Goal: Information Seeking & Learning: Learn about a topic

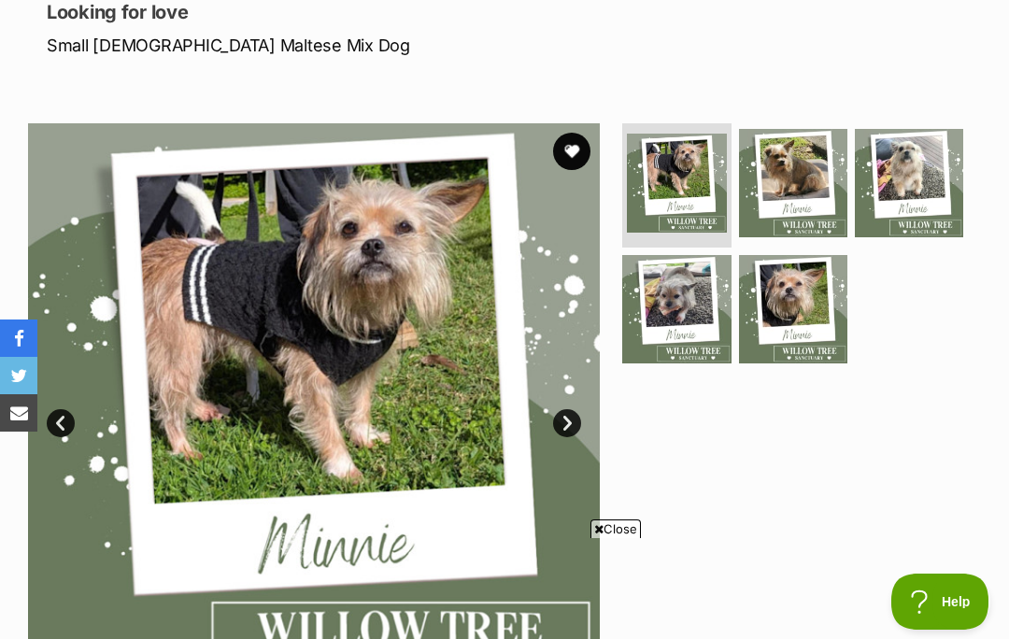
scroll to position [263, 0]
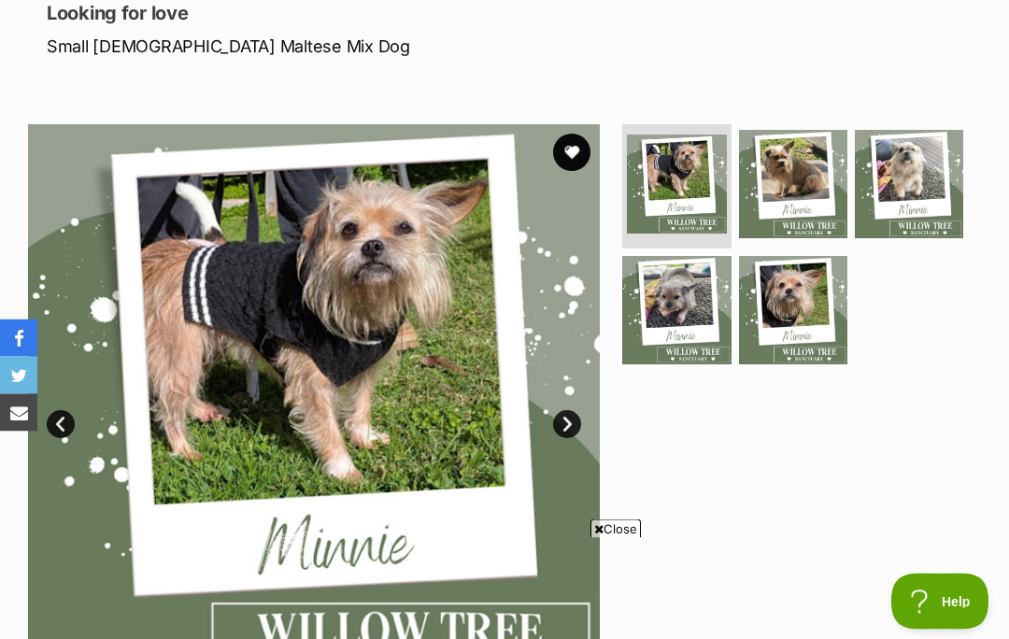
click at [616, 529] on span "Close" at bounding box center [615, 528] width 50 height 19
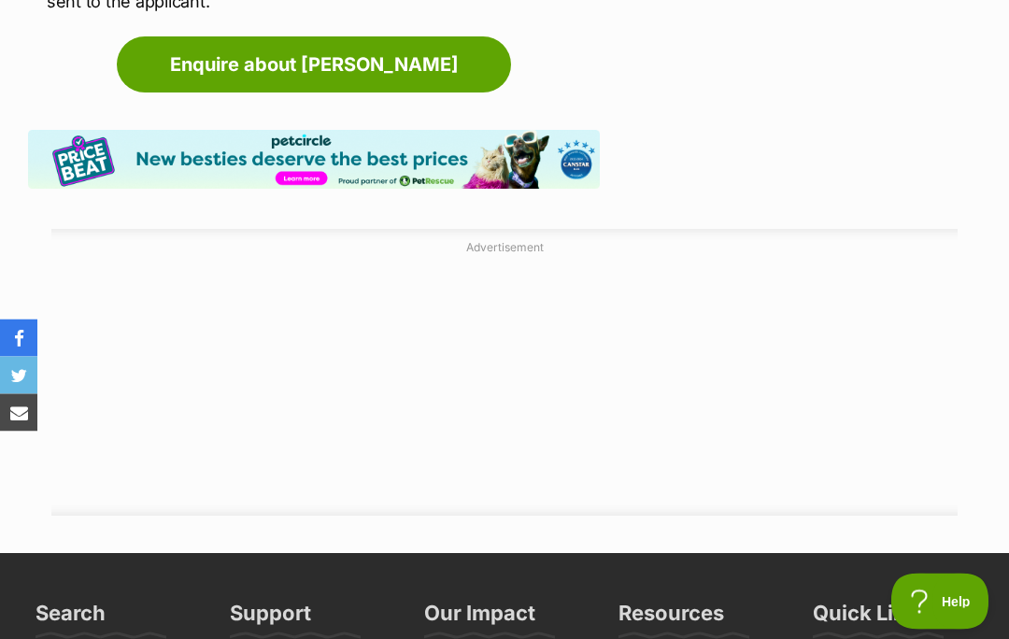
scroll to position [2846, 0]
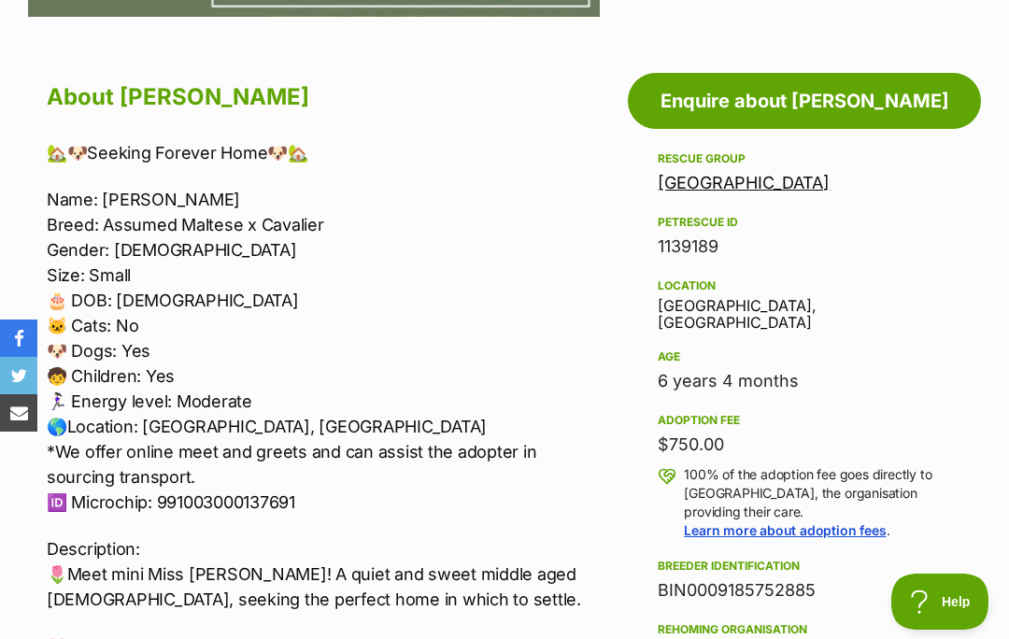
scroll to position [942, 0]
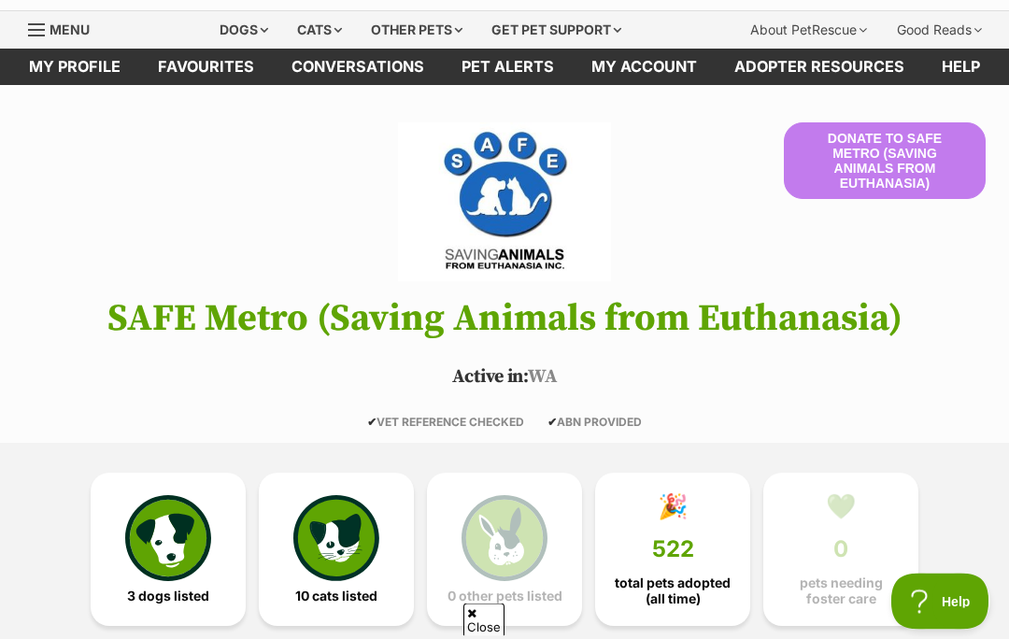
scroll to position [48, 0]
click at [179, 544] on img at bounding box center [168, 538] width 86 height 86
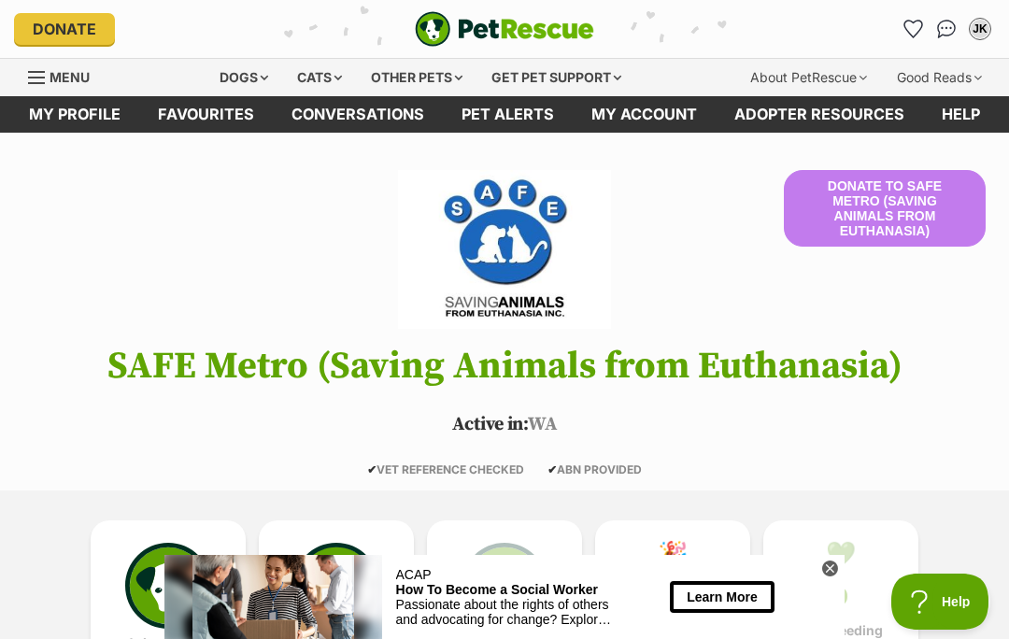
click at [236, 77] on div "Dogs" at bounding box center [243, 77] width 75 height 37
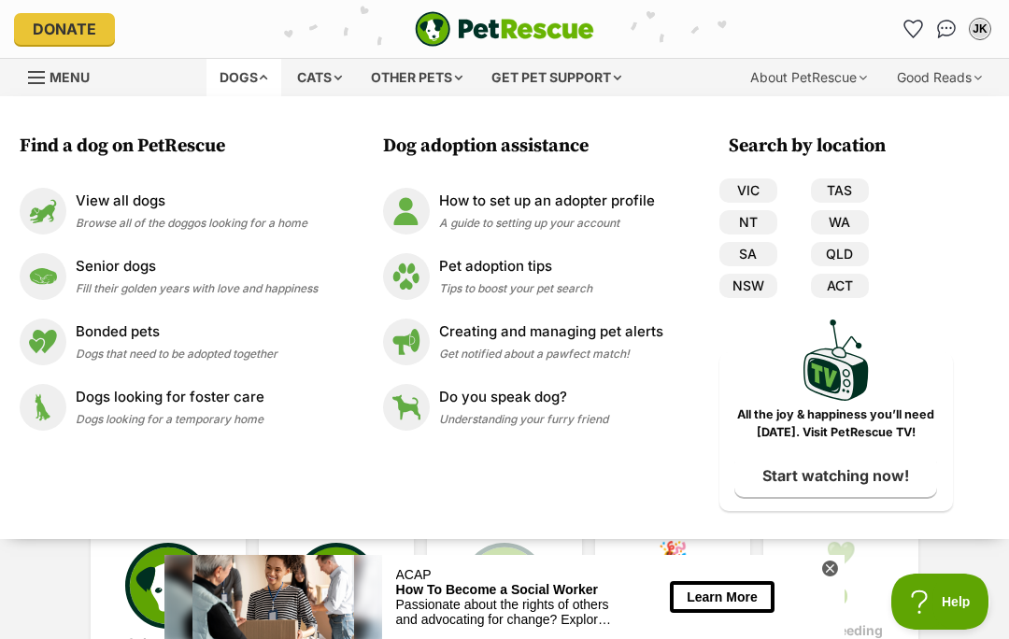
click at [58, 271] on img at bounding box center [43, 276] width 47 height 47
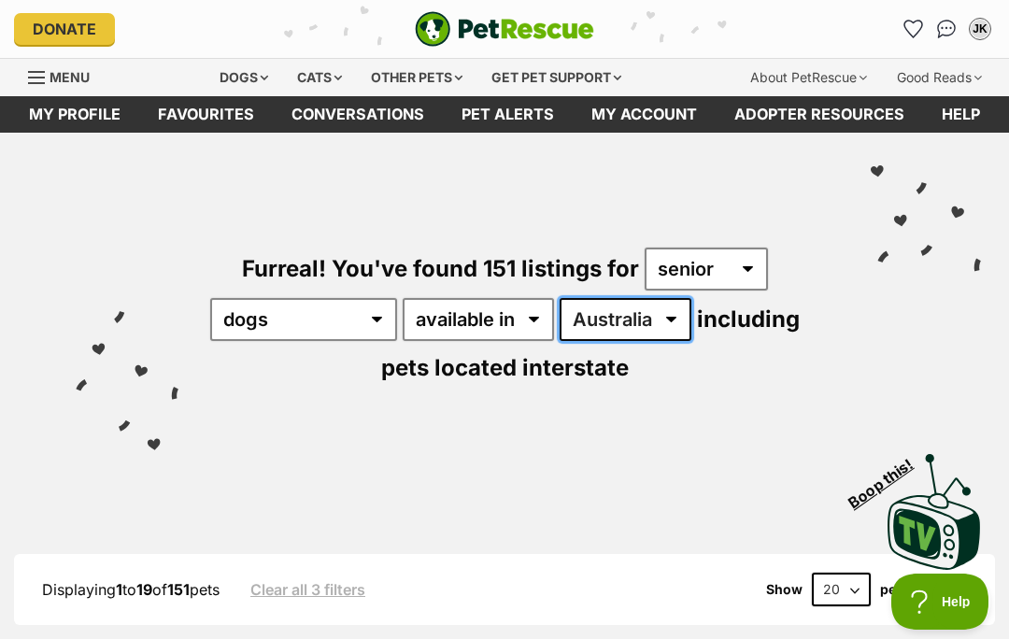
click at [691, 322] on select "Australia ACT NSW NT QLD SA TAS VIC WA" at bounding box center [625, 319] width 132 height 43
select select "WA"
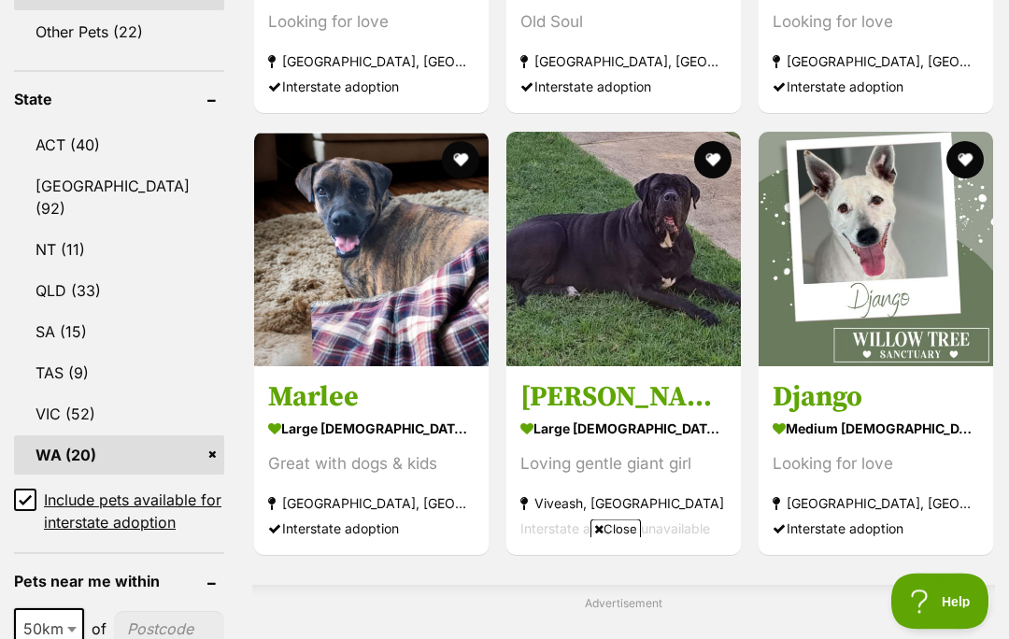
scroll to position [966, 0]
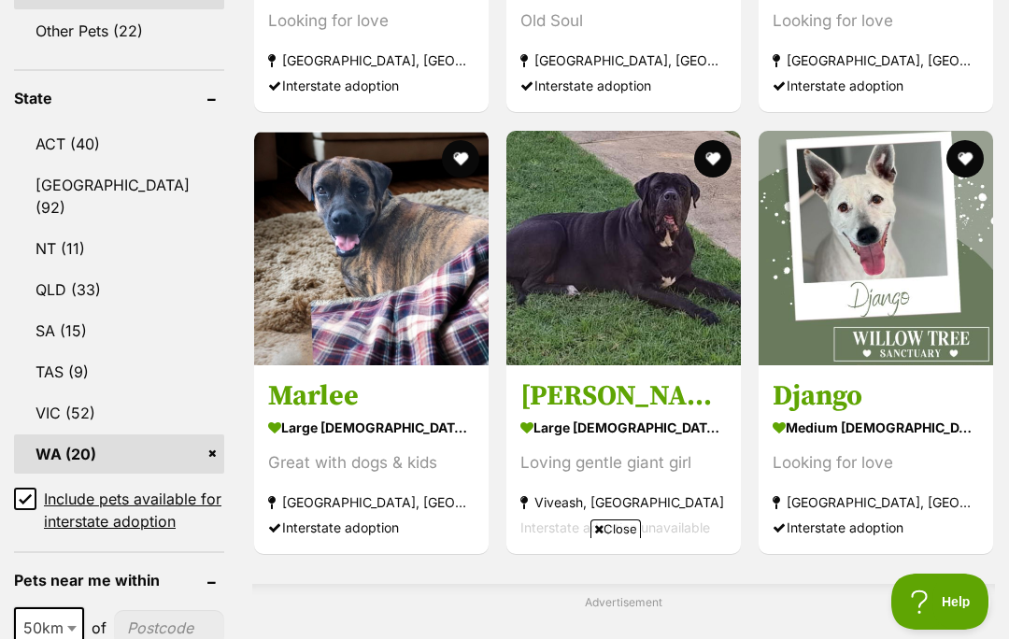
click at [624, 538] on span "Close" at bounding box center [615, 528] width 50 height 19
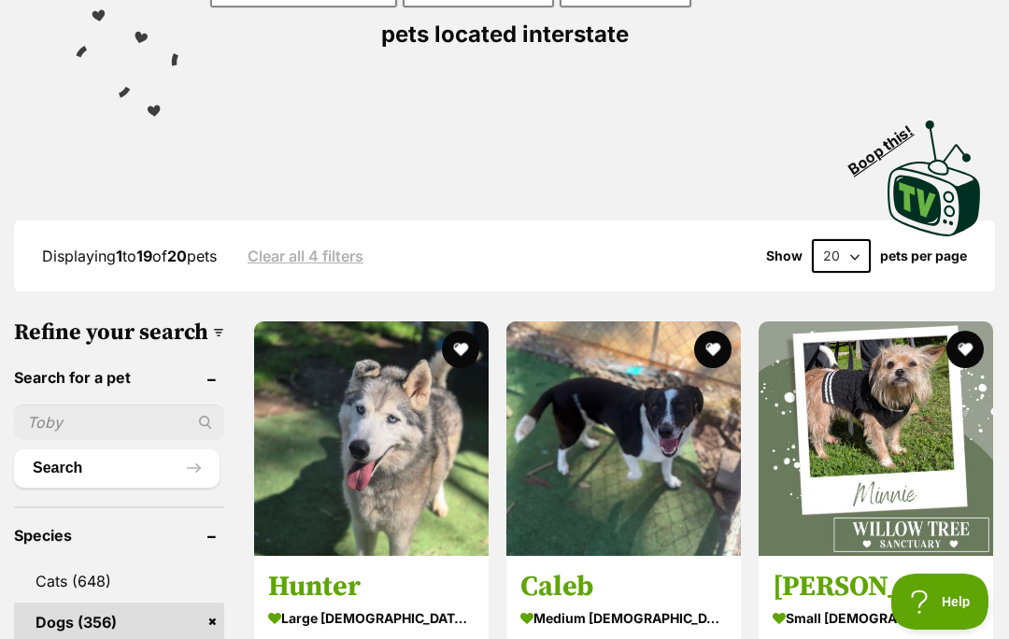
scroll to position [346, 0]
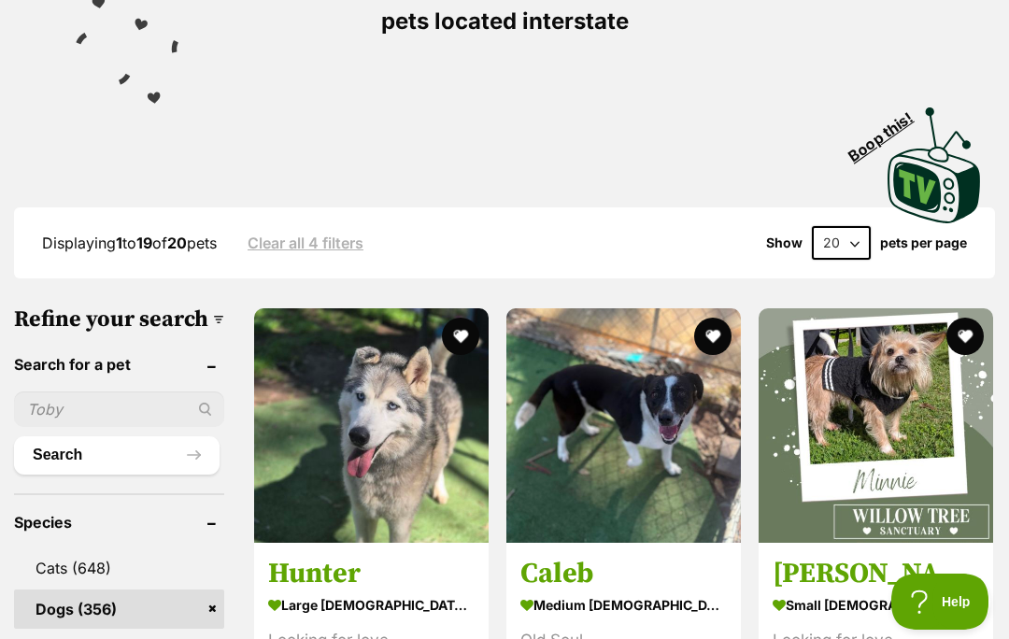
click at [907, 422] on img at bounding box center [875, 425] width 234 height 234
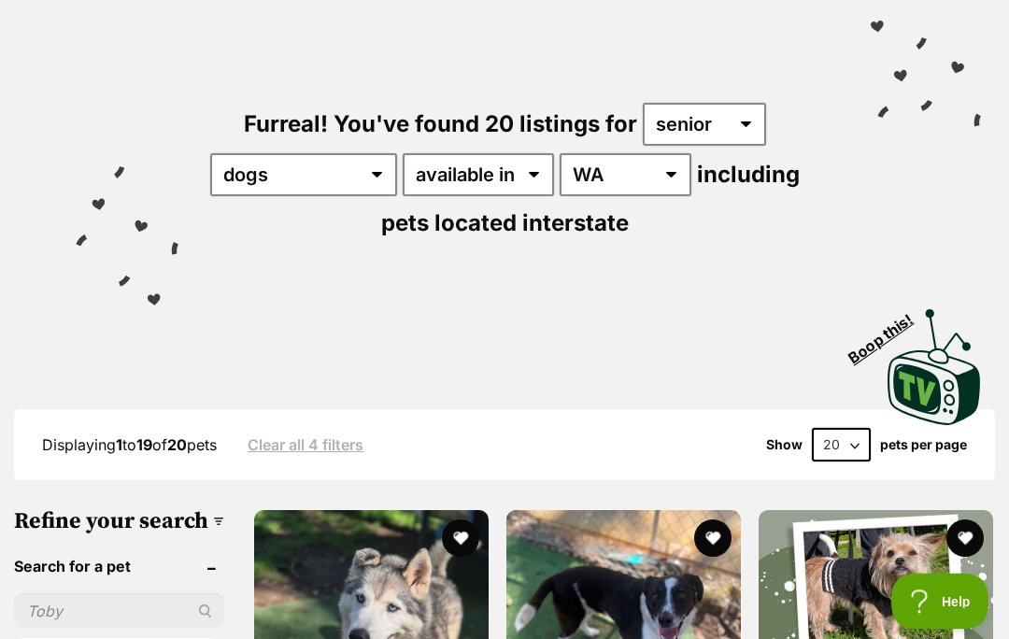
scroll to position [0, 0]
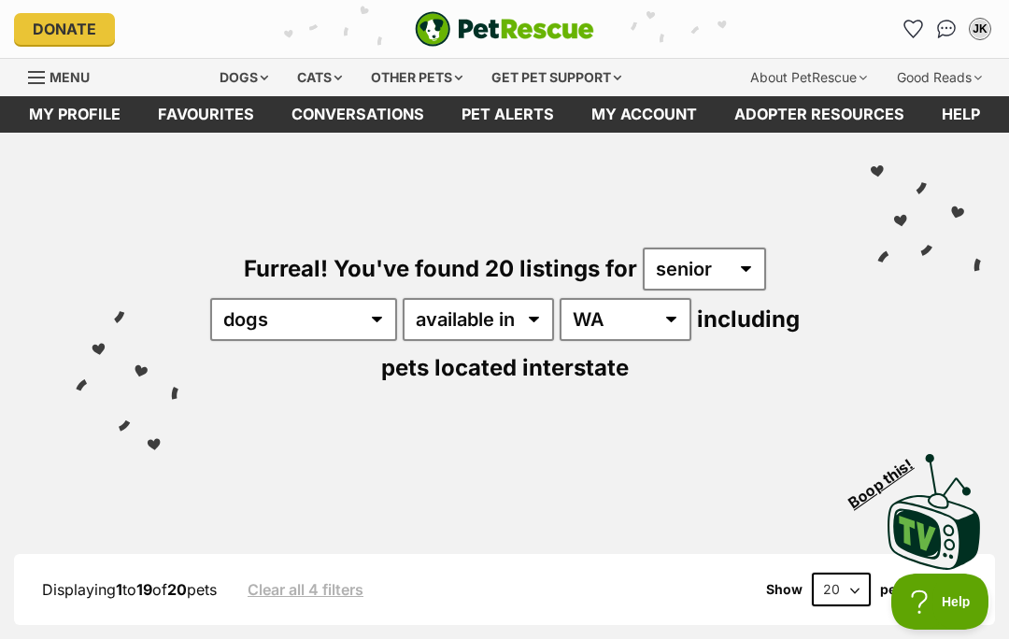
click at [247, 67] on div "Dogs" at bounding box center [243, 77] width 75 height 37
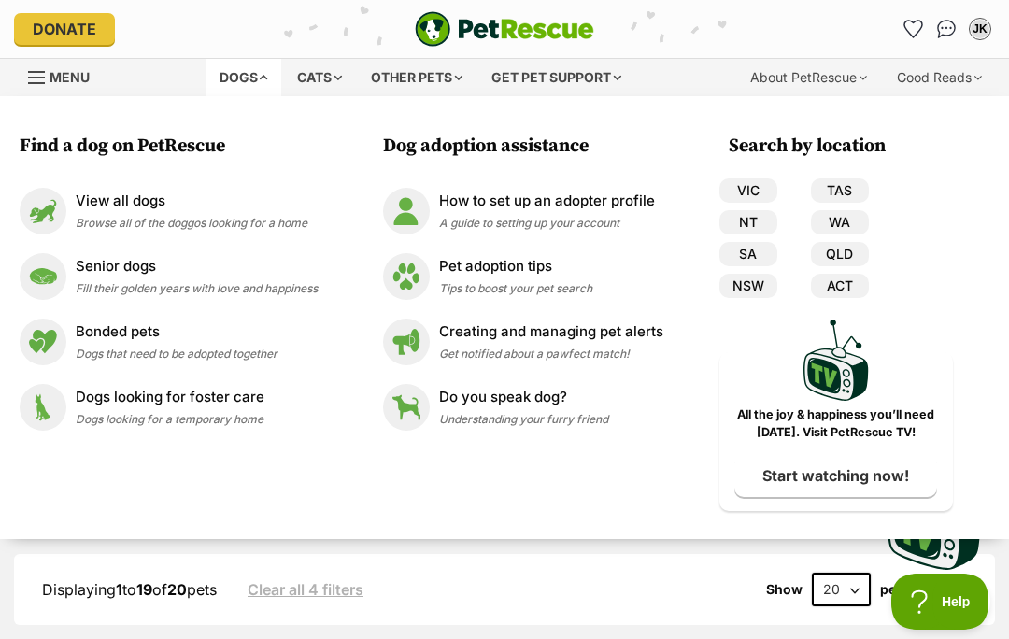
click at [47, 213] on img at bounding box center [43, 211] width 47 height 47
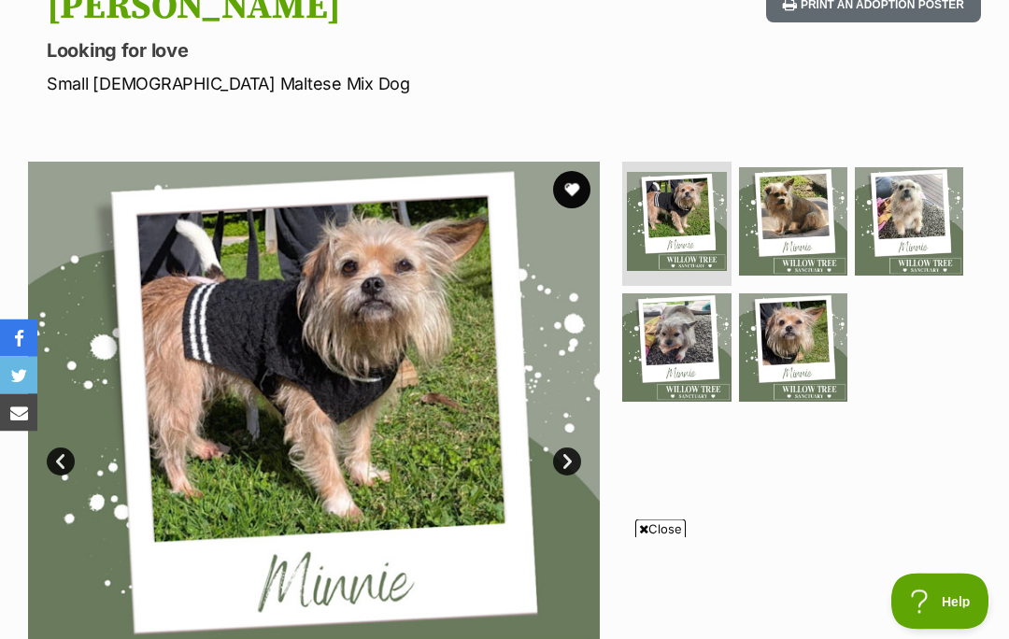
scroll to position [227, 0]
click at [665, 538] on span "Close" at bounding box center [660, 528] width 50 height 19
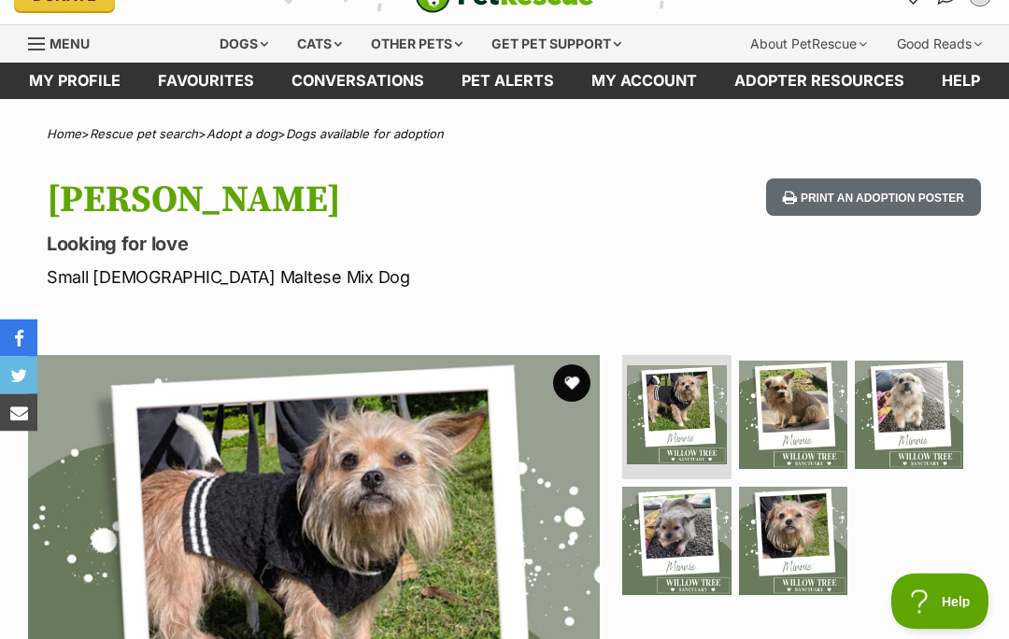
scroll to position [0, 0]
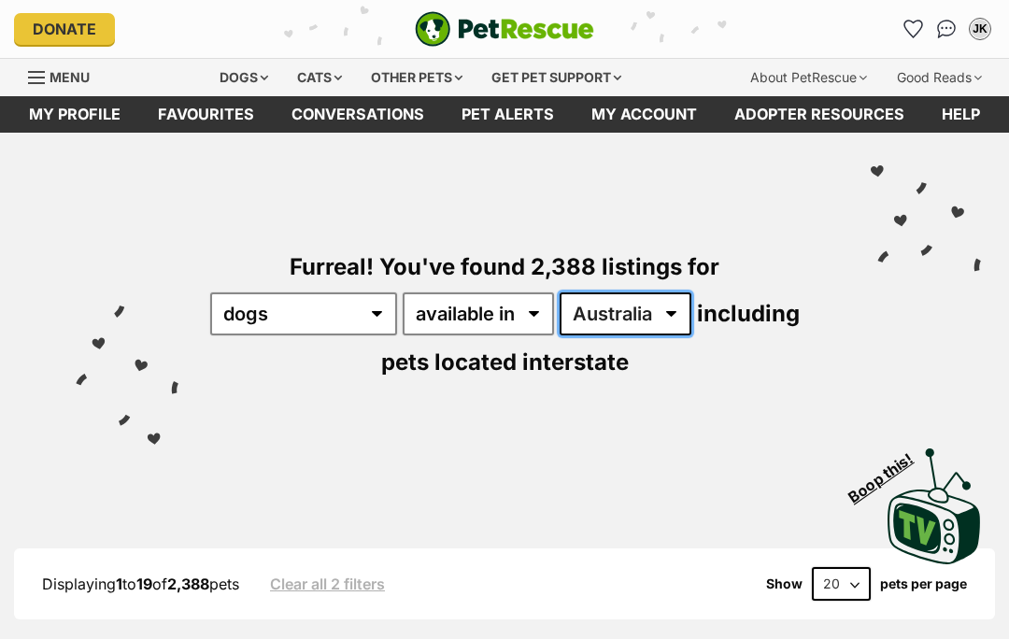
click at [691, 325] on select "Australia ACT NSW NT QLD SA TAS VIC WA" at bounding box center [625, 313] width 132 height 43
select select "WA"
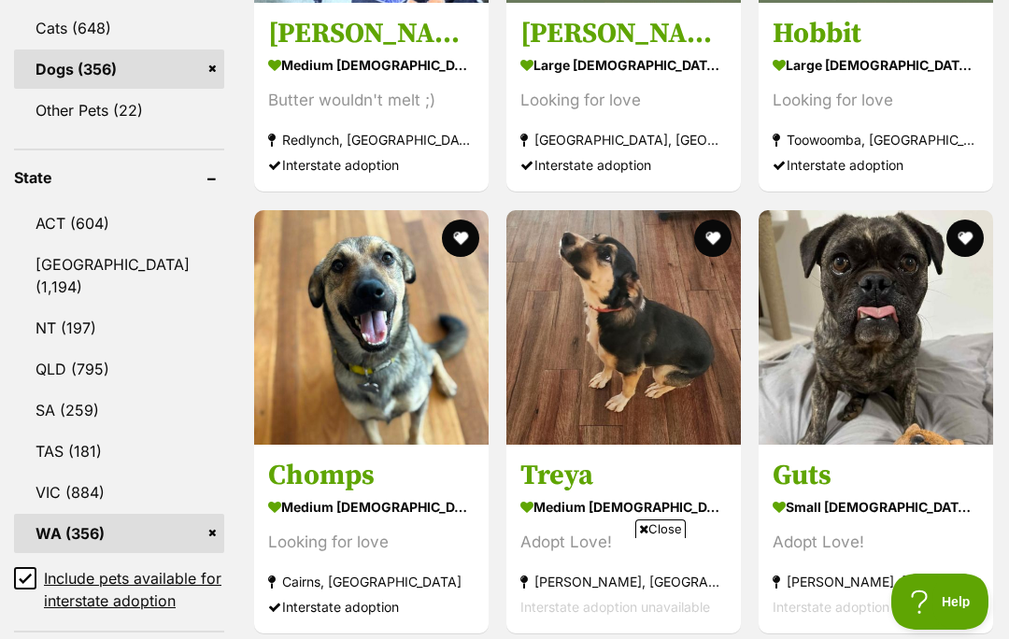
scroll to position [883, 0]
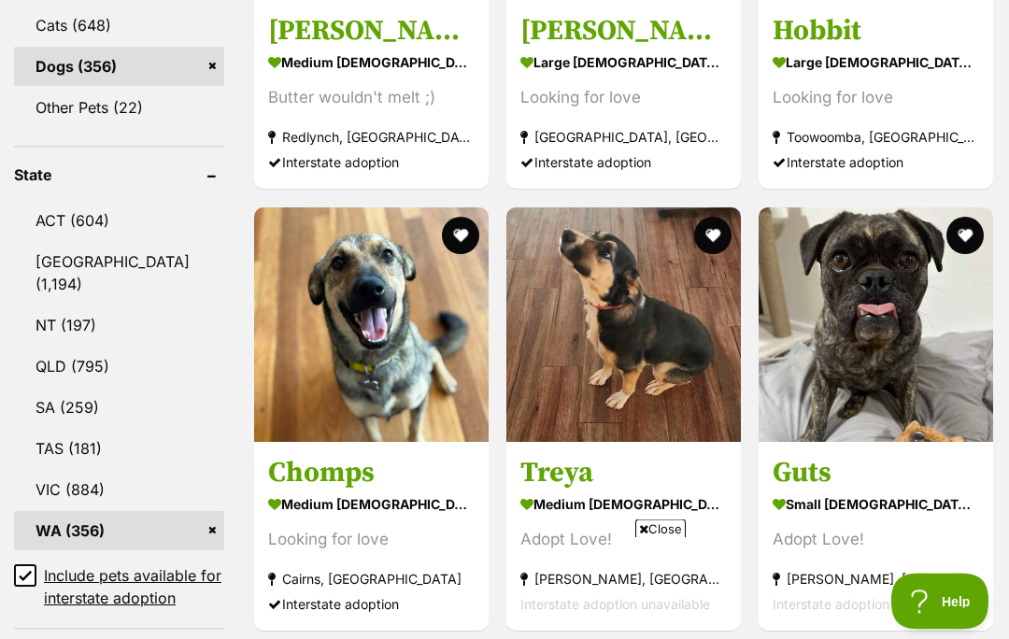
click at [665, 538] on span "Close" at bounding box center [660, 528] width 50 height 19
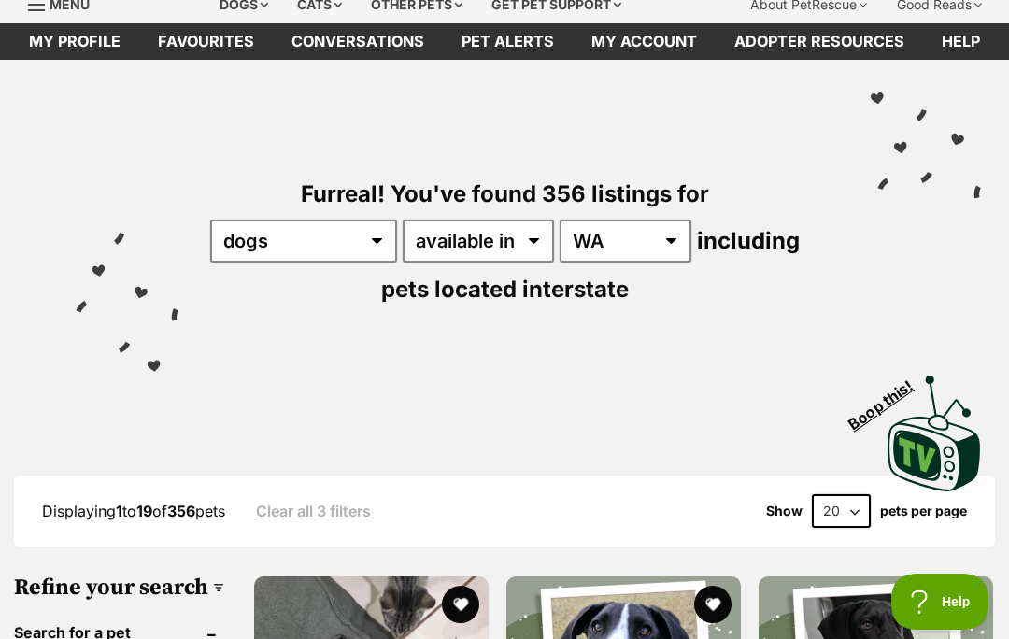
scroll to position [78, 0]
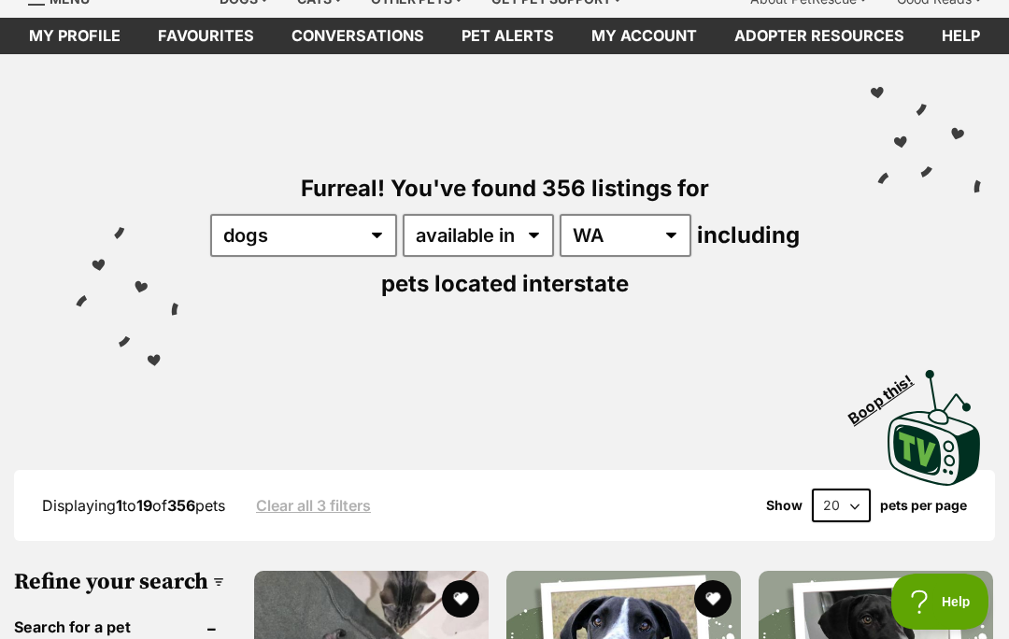
click at [843, 507] on select "20 40 60" at bounding box center [841, 505] width 59 height 34
select select "60"
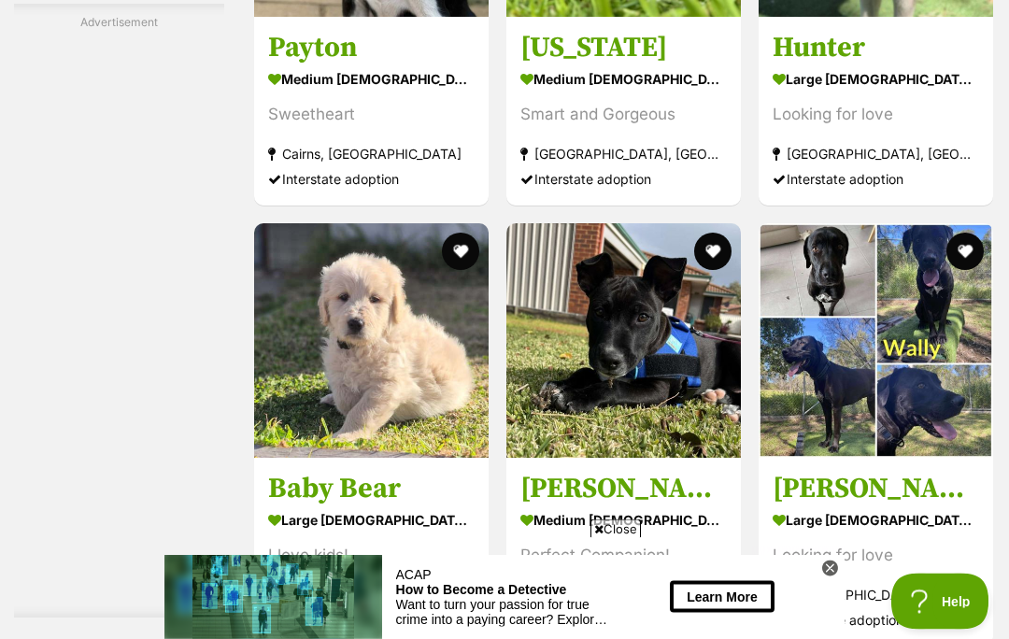
scroll to position [3409, 0]
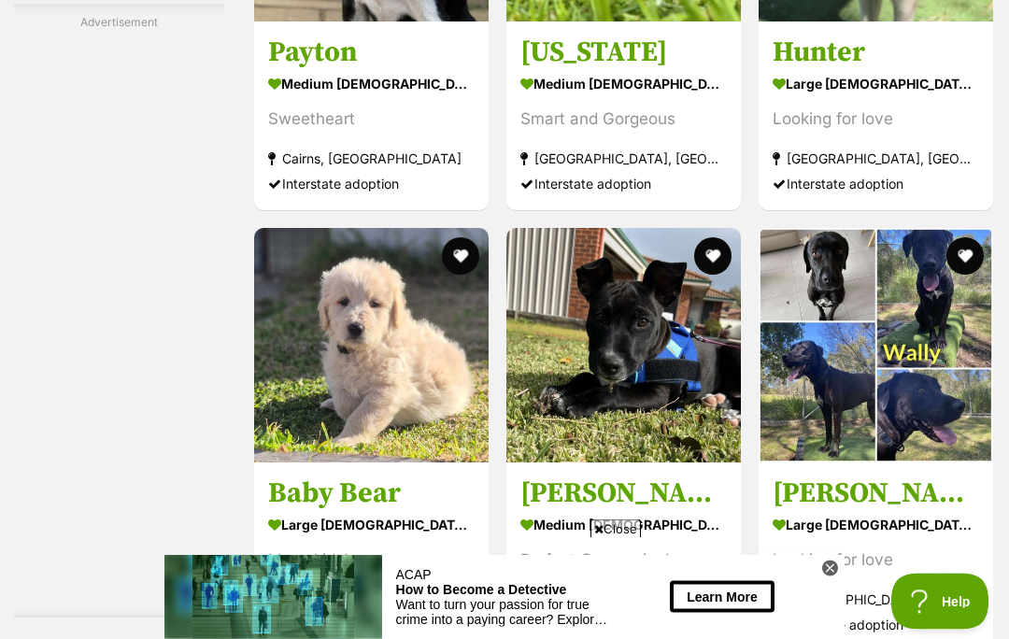
click at [618, 538] on span "Close" at bounding box center [615, 528] width 50 height 19
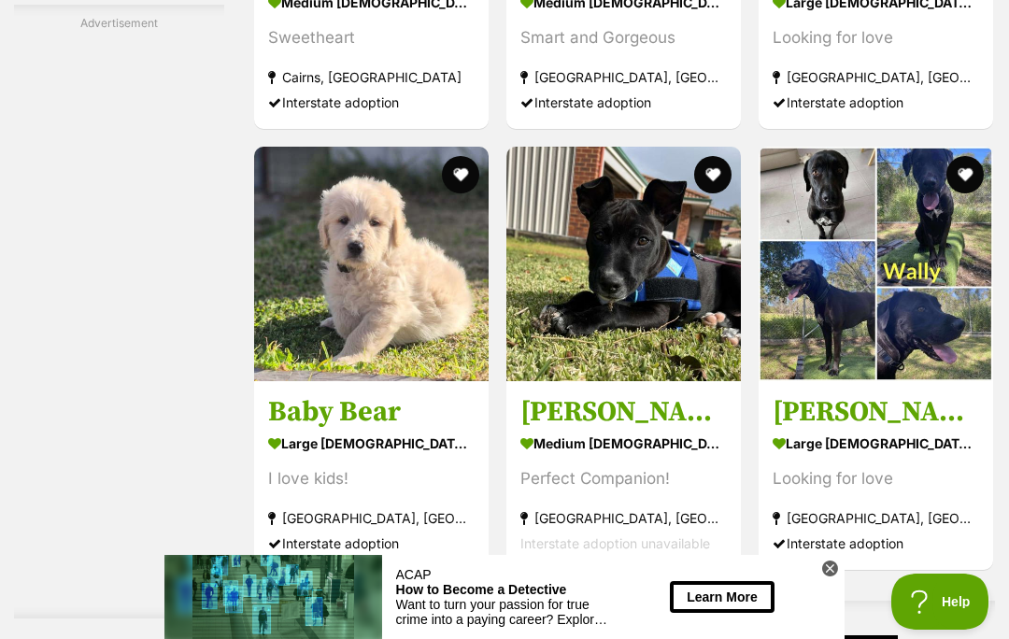
click at [625, 492] on div "Perfect Companion!" at bounding box center [623, 479] width 206 height 25
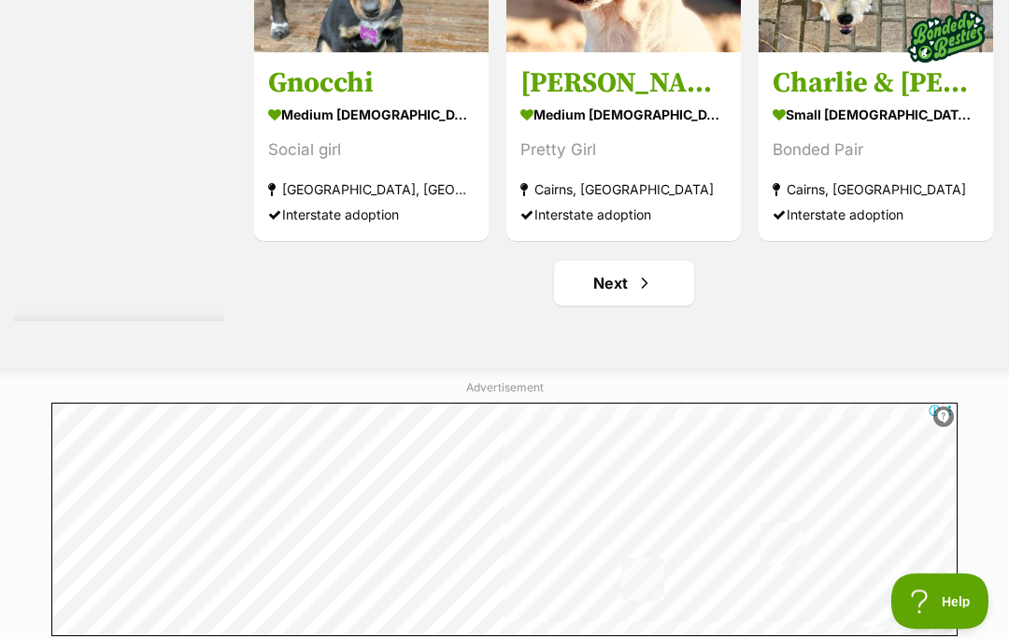
scroll to position [12379, 0]
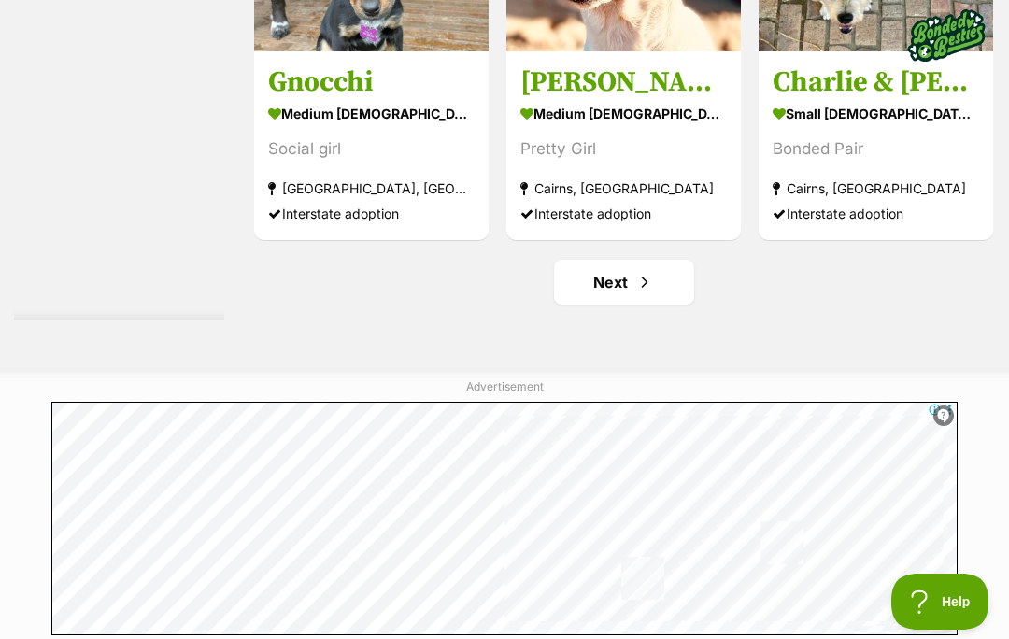
click at [586, 304] on link "Next" at bounding box center [624, 282] width 140 height 45
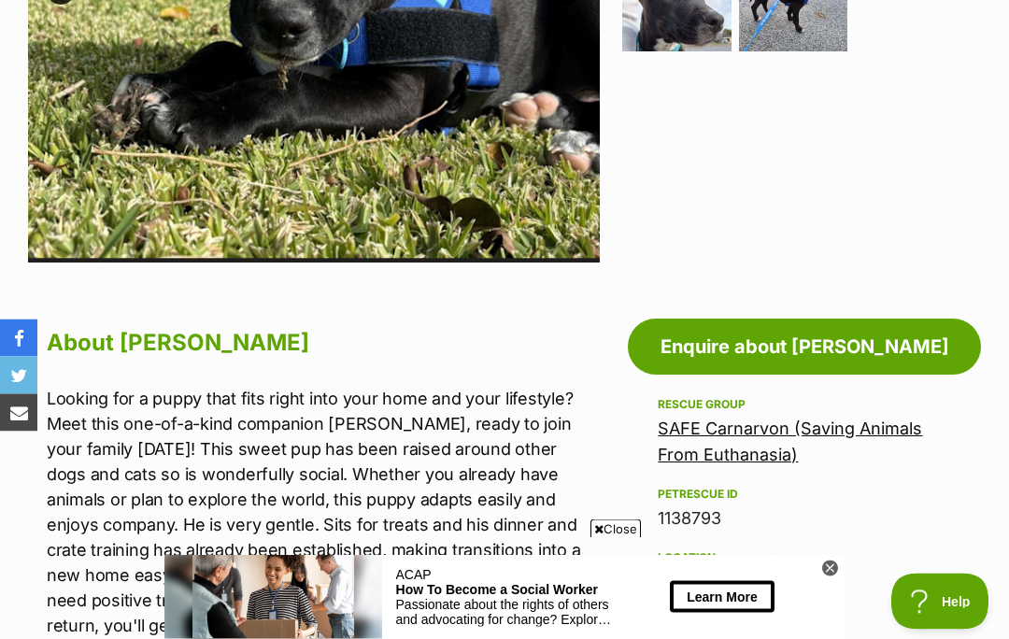
scroll to position [724, 0]
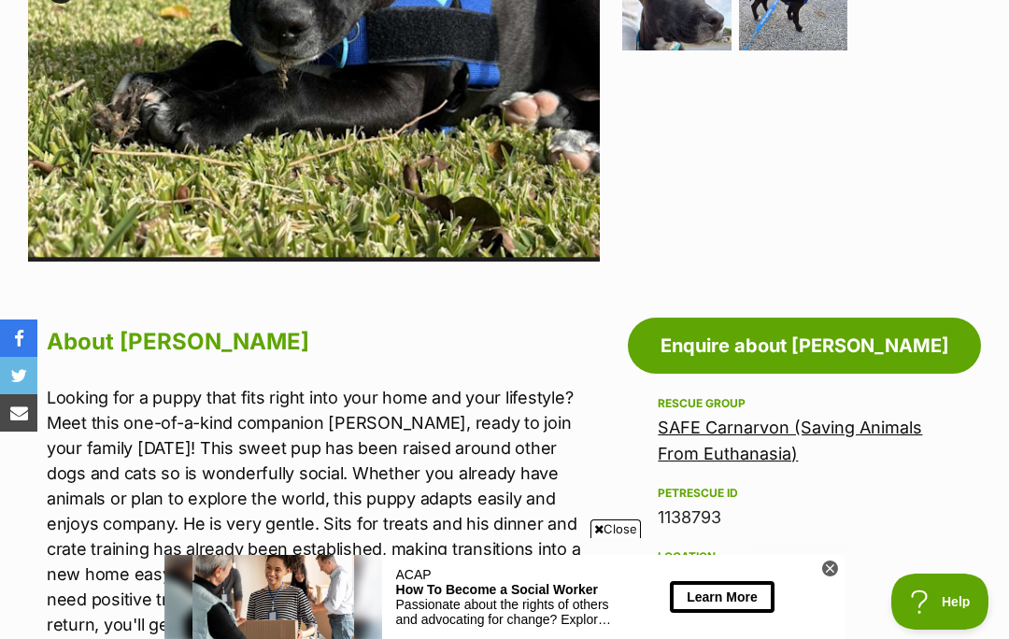
click at [617, 538] on span "Close" at bounding box center [615, 528] width 50 height 19
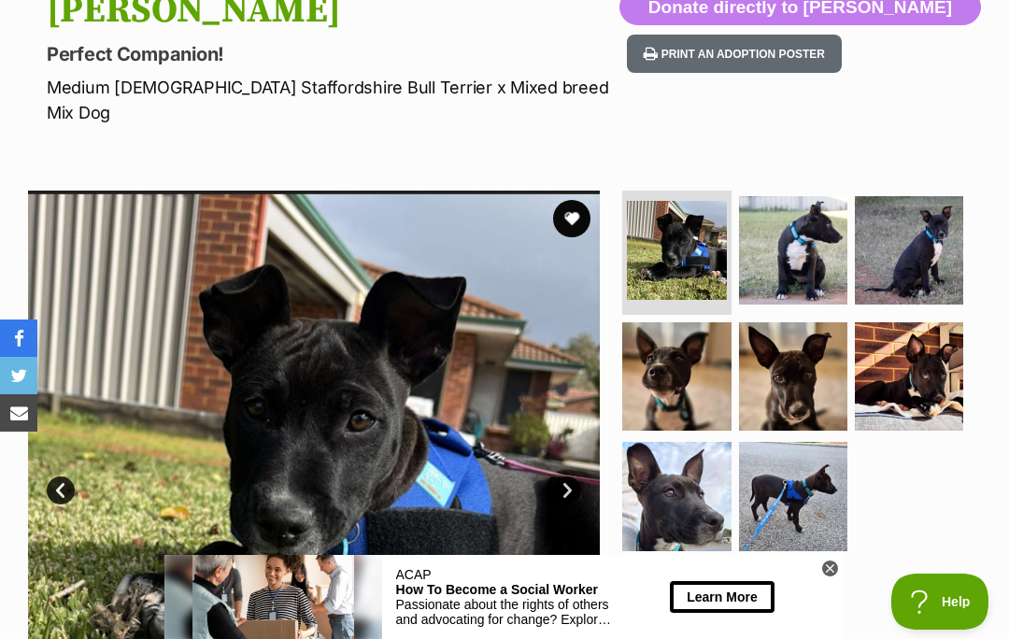
scroll to position [0, 0]
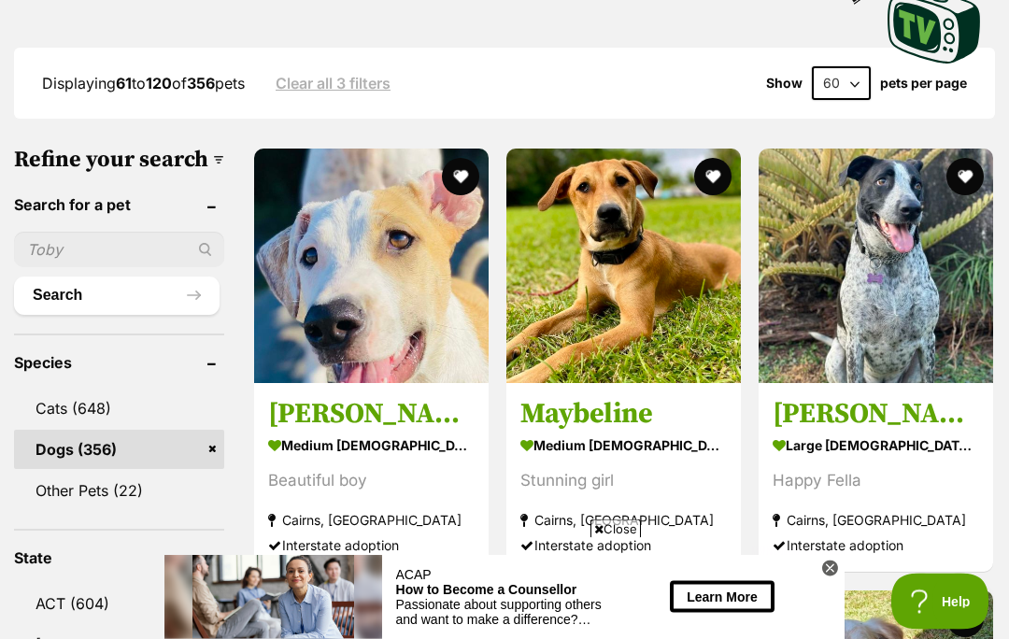
scroll to position [515, 0]
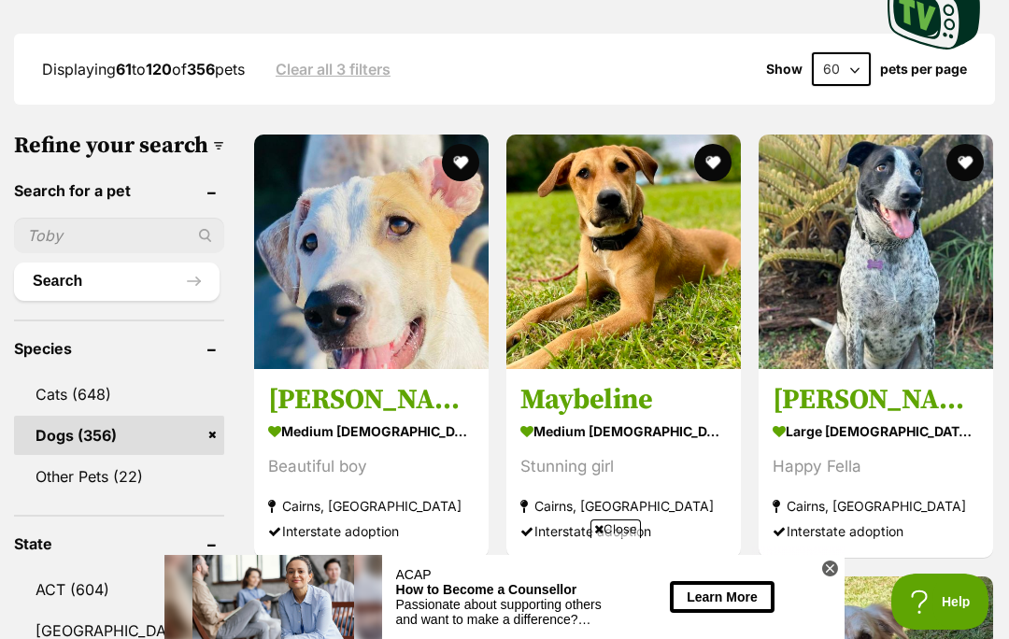
click at [621, 538] on span "Close" at bounding box center [615, 528] width 50 height 19
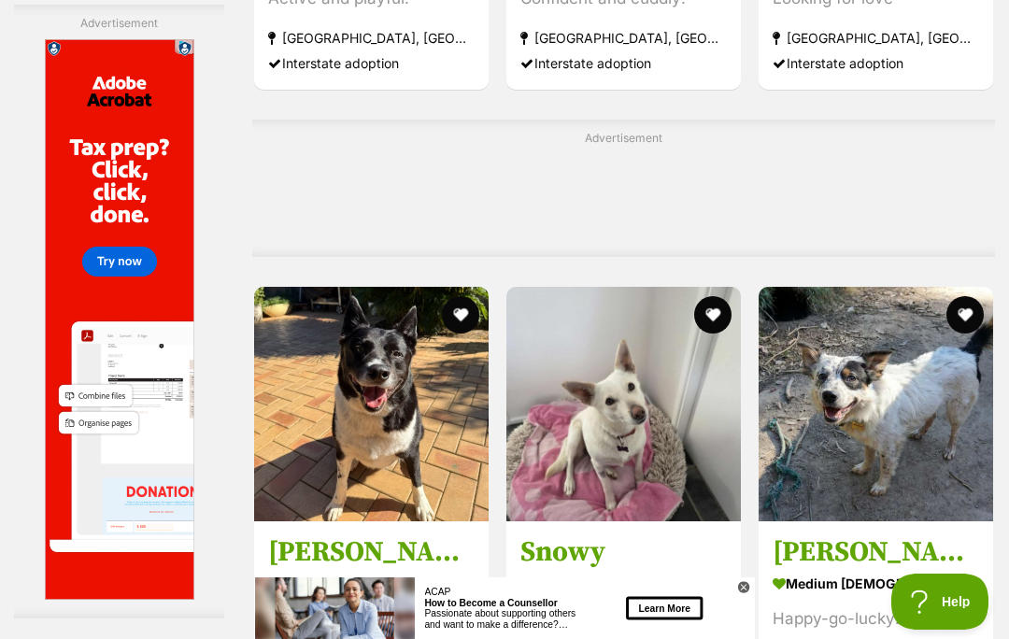
scroll to position [10915, 0]
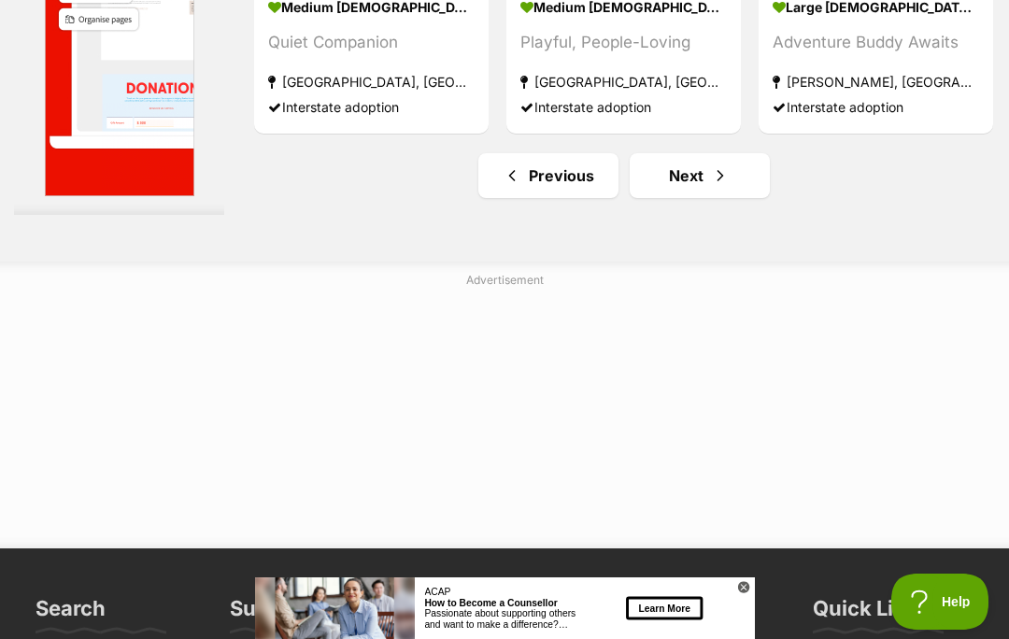
click at [670, 198] on link "Next" at bounding box center [699, 175] width 140 height 45
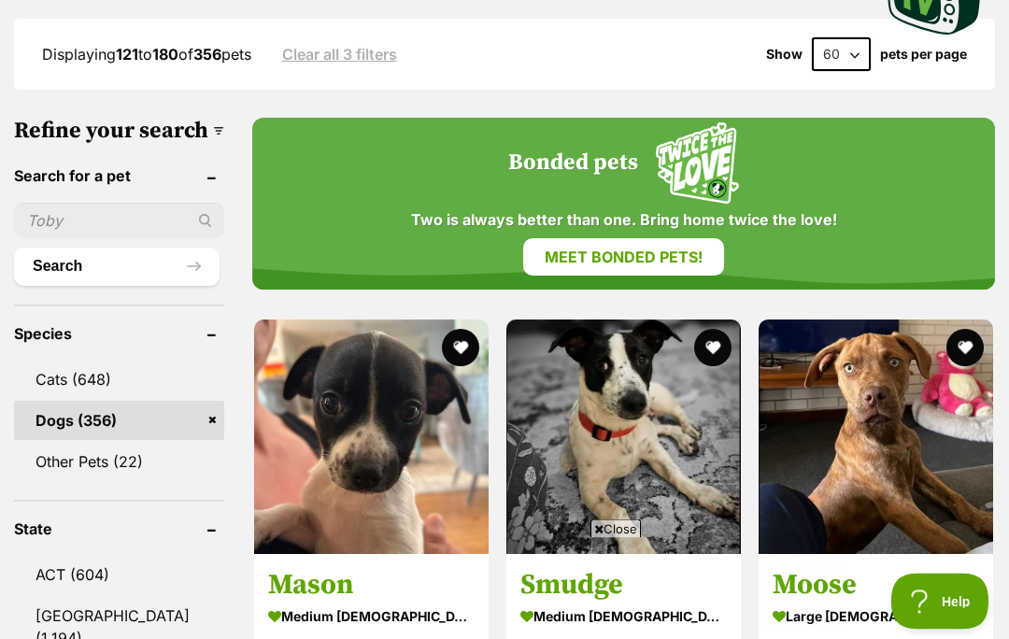
scroll to position [530, 0]
click at [625, 538] on span "Close" at bounding box center [615, 528] width 50 height 19
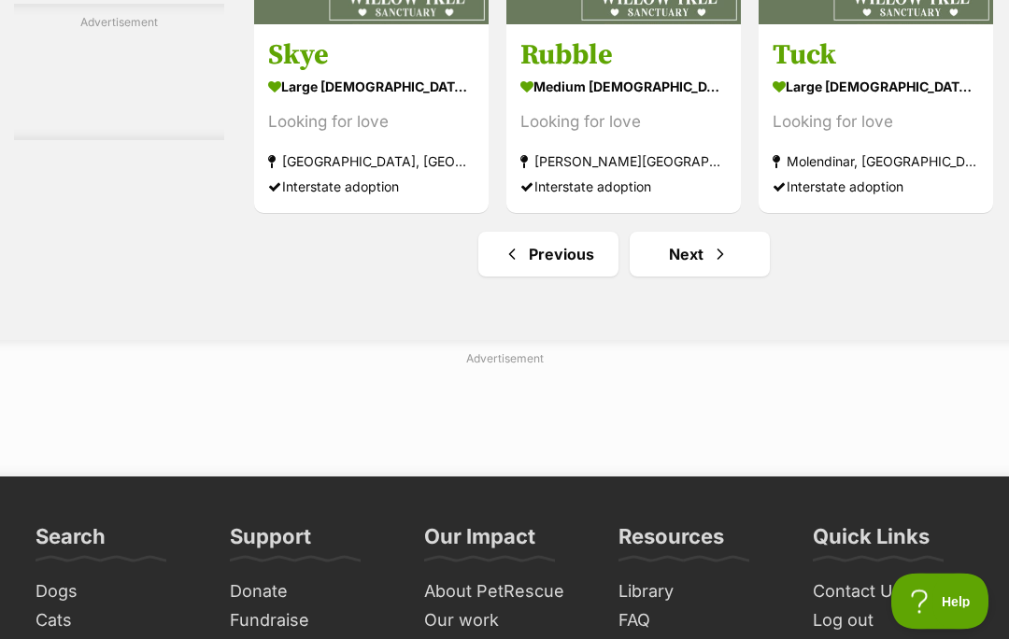
scroll to position [11031, 0]
click at [672, 276] on link "Next" at bounding box center [699, 254] width 140 height 45
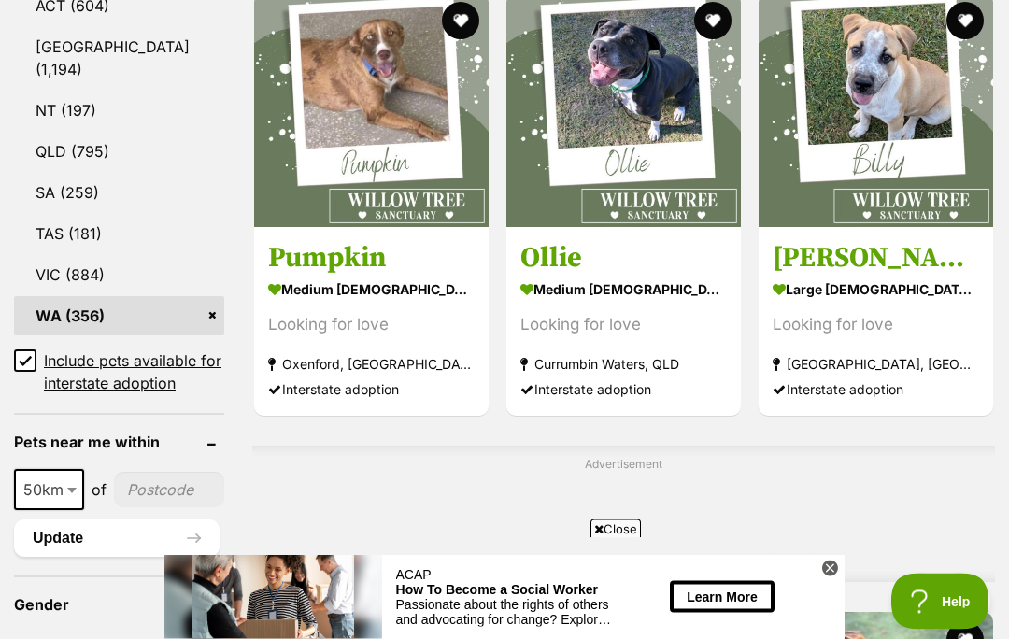
scroll to position [1098, 0]
click at [629, 538] on span "Close" at bounding box center [615, 528] width 50 height 19
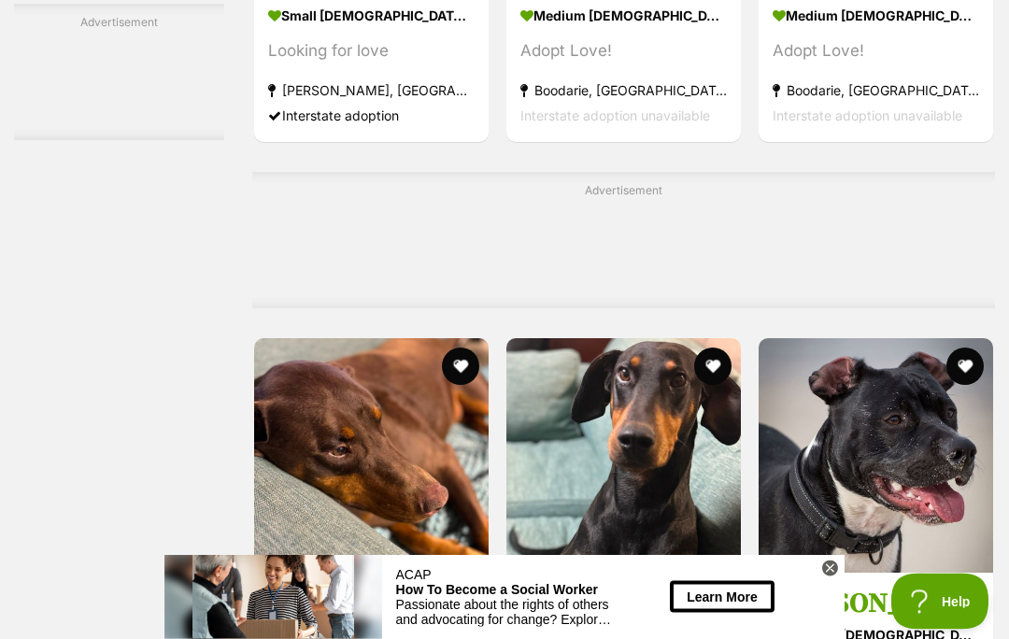
scroll to position [9841, 0]
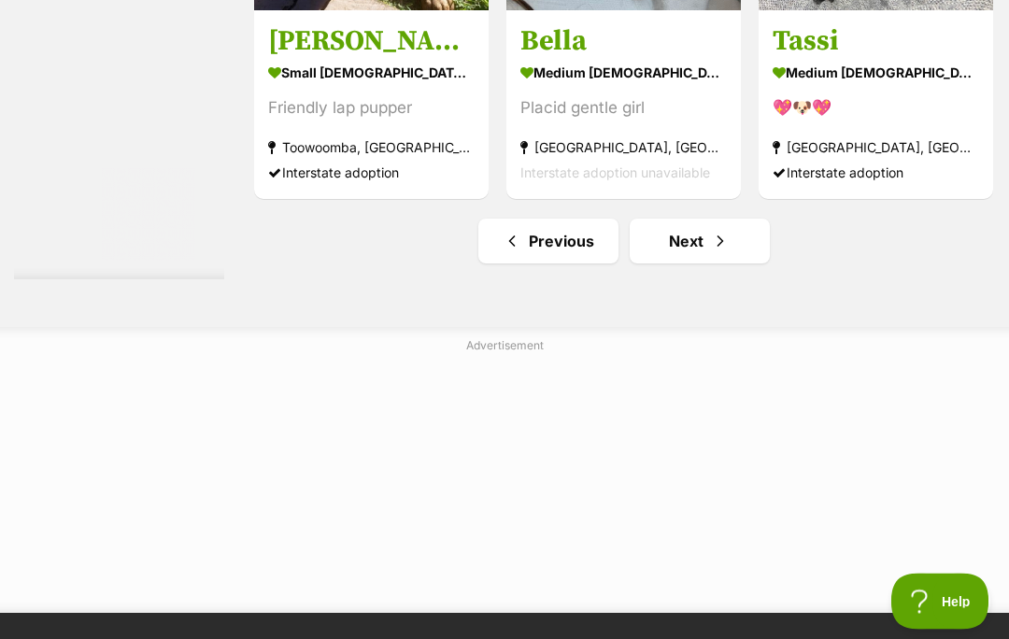
scroll to position [10861, 0]
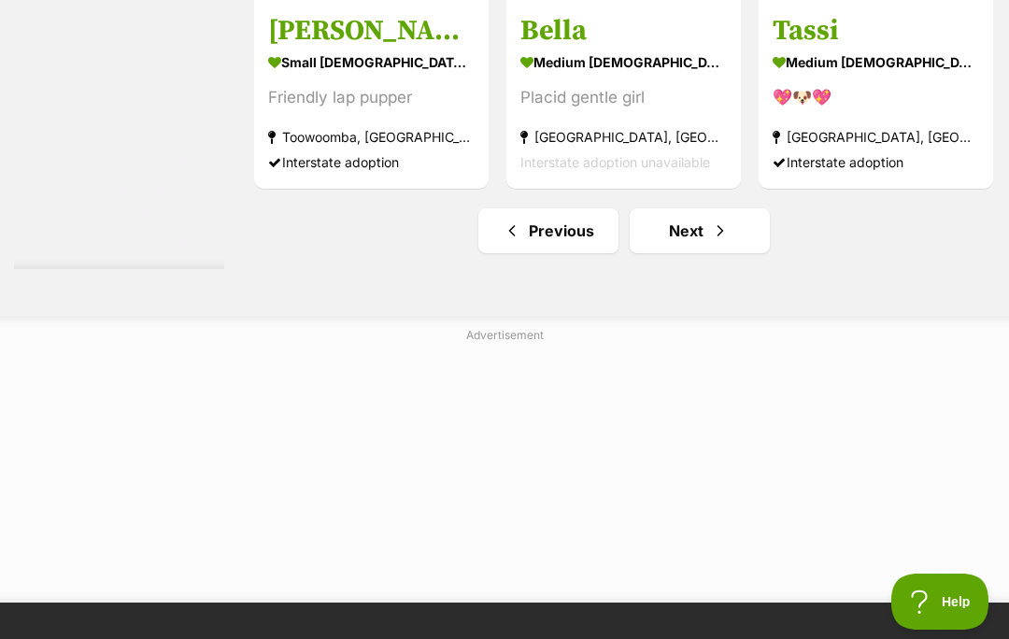
click at [663, 253] on link "Next" at bounding box center [699, 230] width 140 height 45
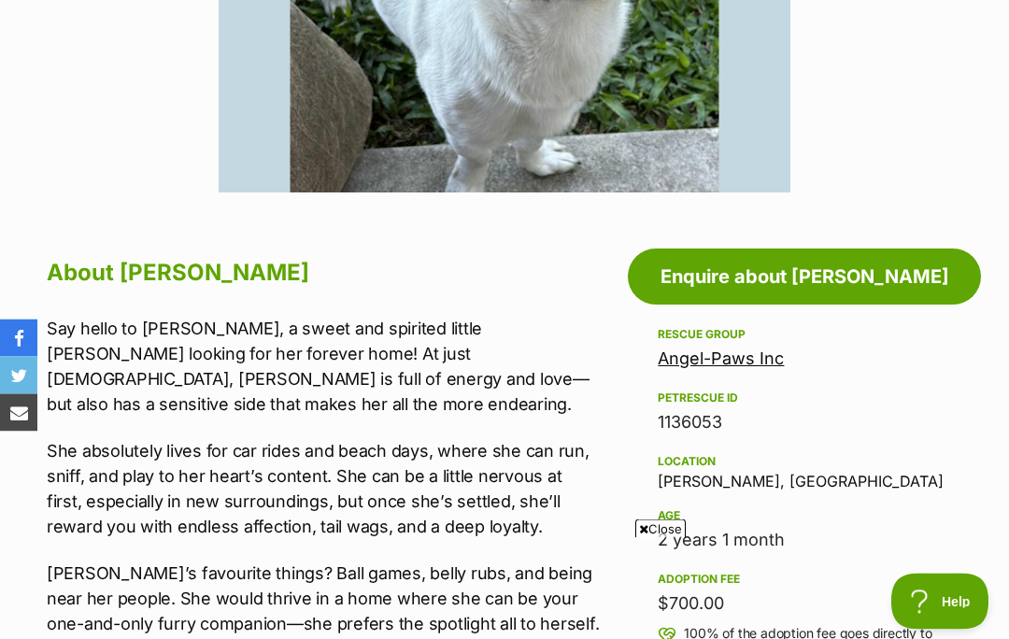
scroll to position [786, 0]
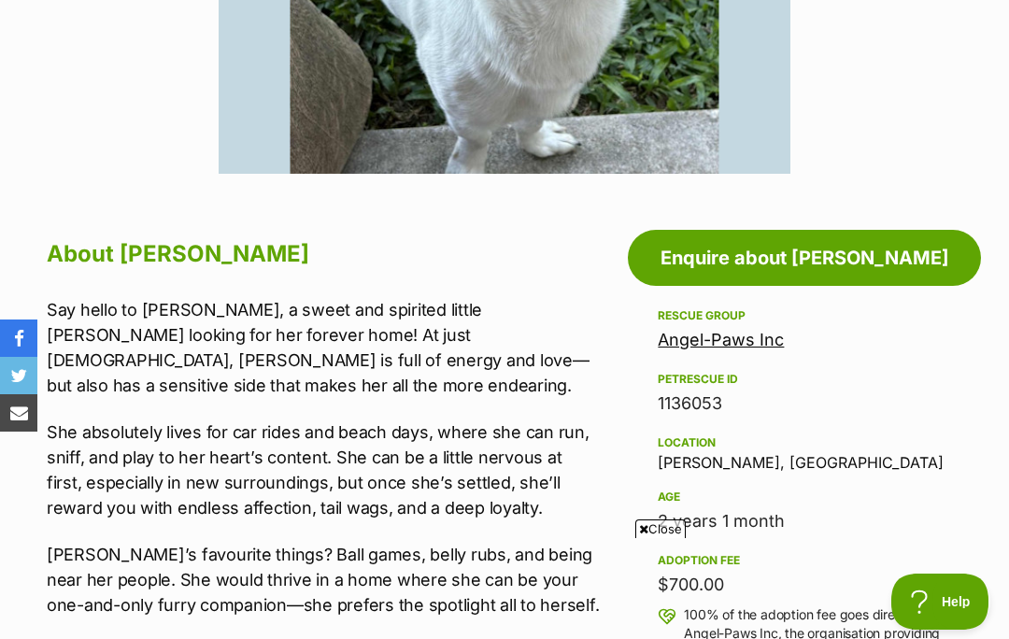
click at [661, 538] on span "Close" at bounding box center [660, 528] width 50 height 19
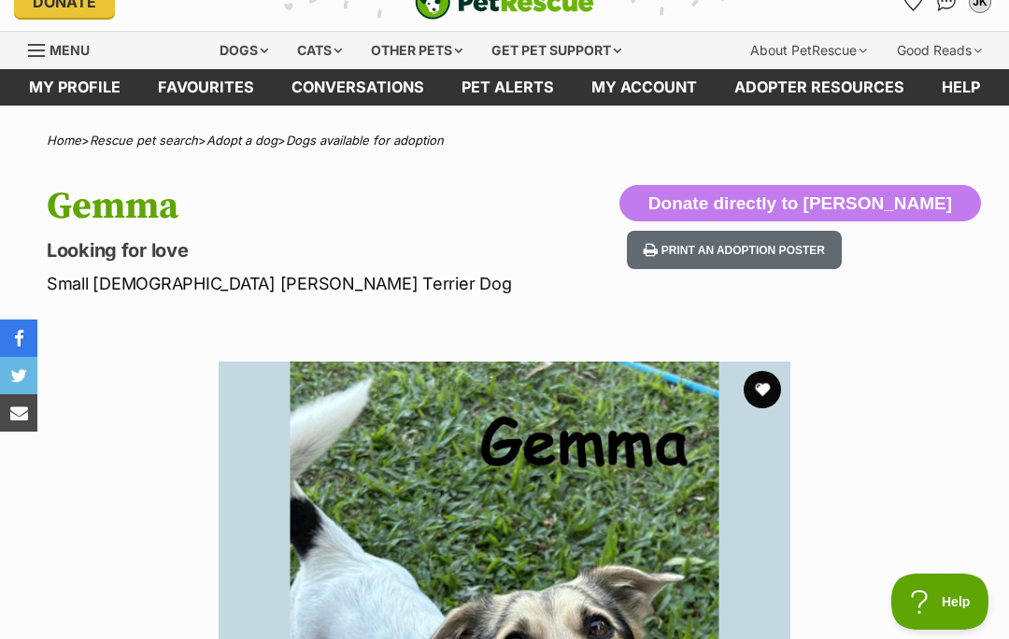
scroll to position [0, 0]
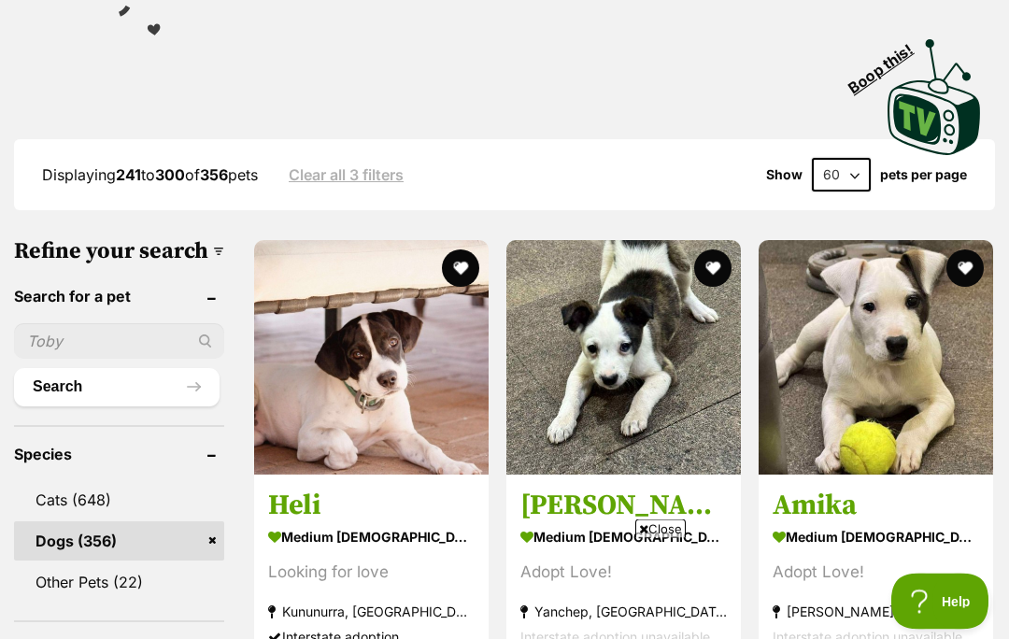
scroll to position [409, 0]
click at [668, 538] on span "Close" at bounding box center [660, 528] width 50 height 19
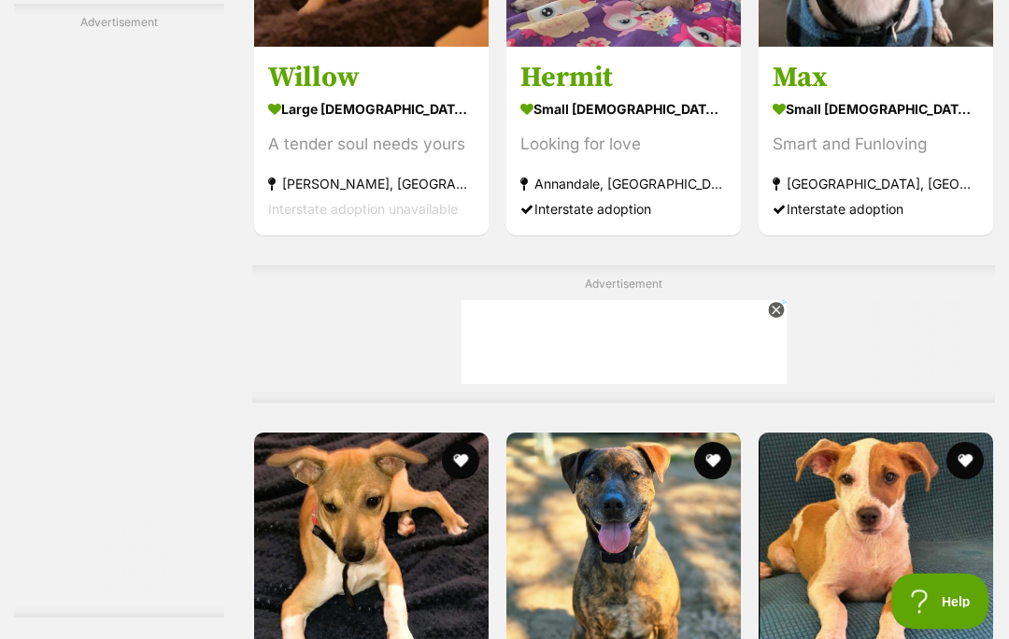
scroll to position [4447, 0]
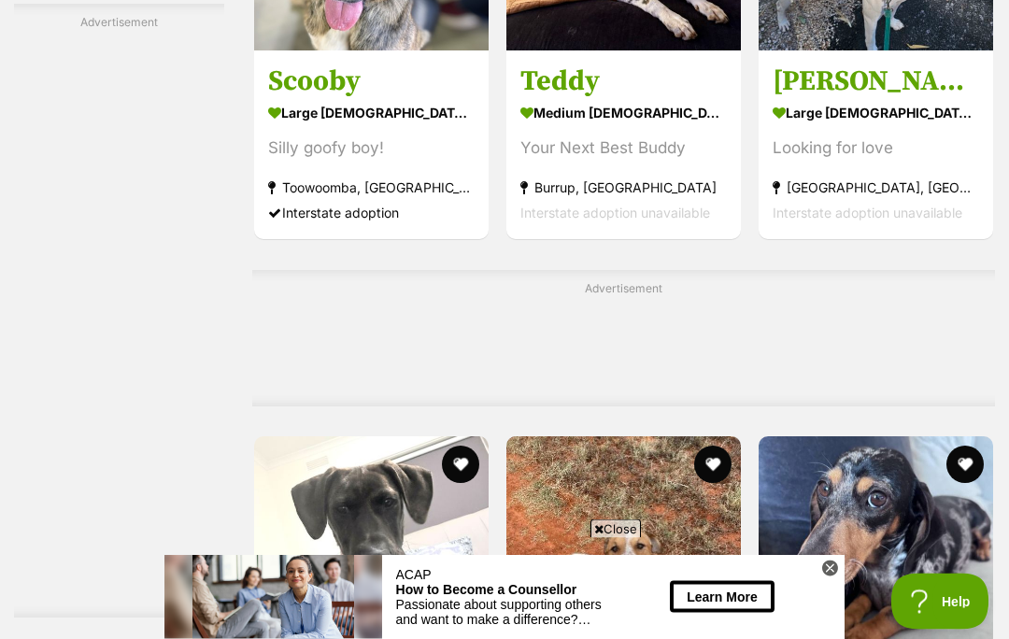
click at [620, 538] on span "Close" at bounding box center [615, 528] width 50 height 19
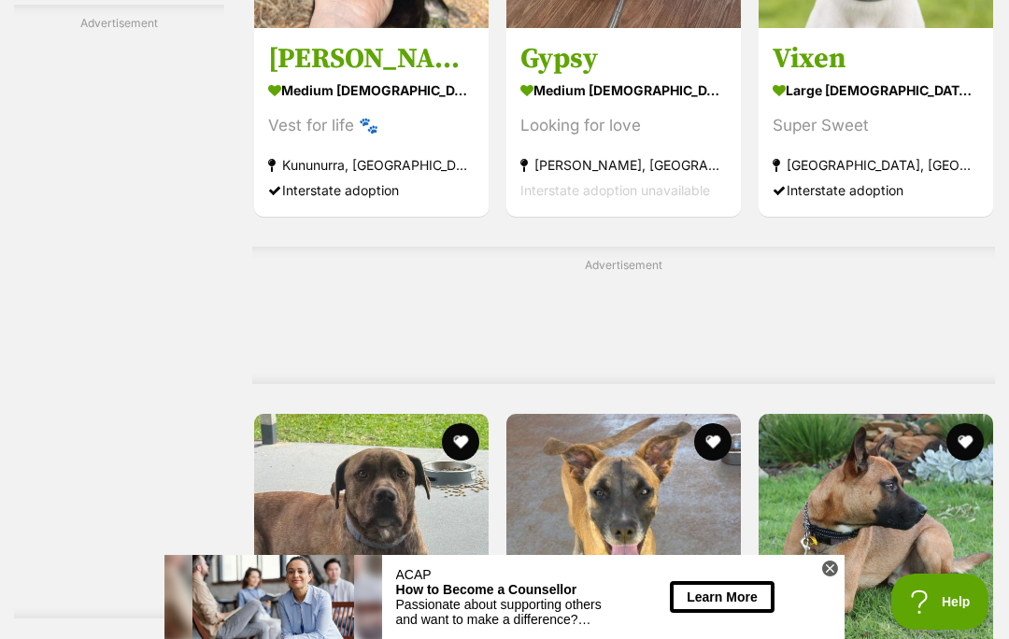
scroll to position [9766, 0]
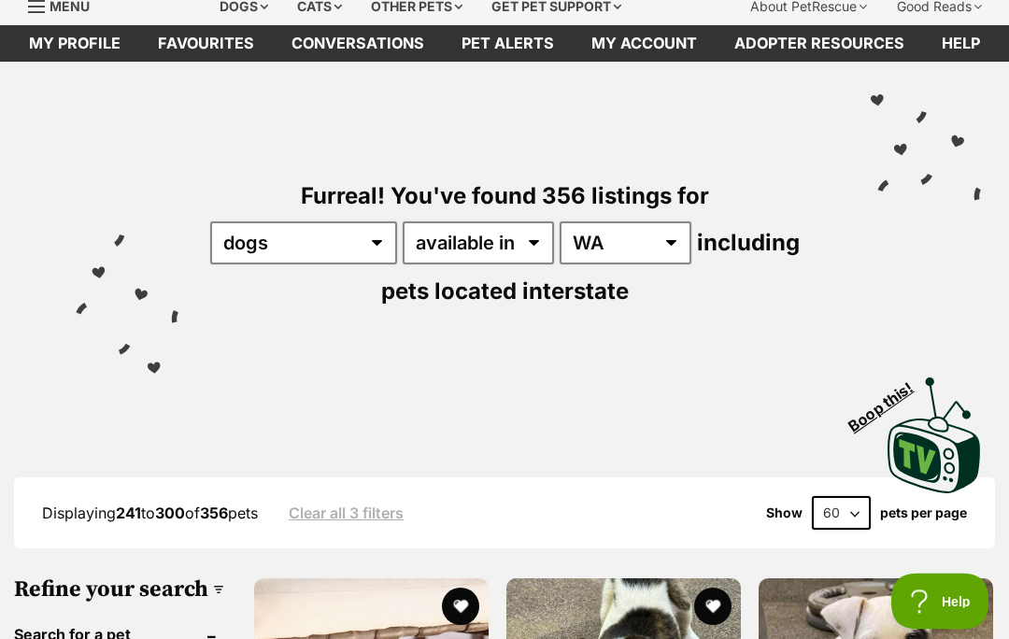
scroll to position [0, 0]
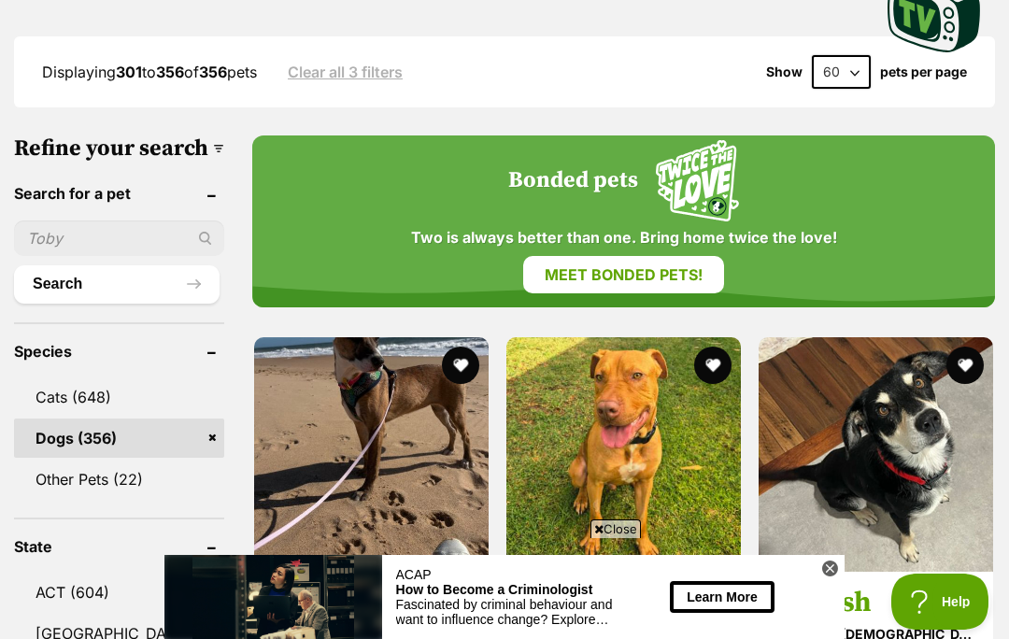
scroll to position [515, 0]
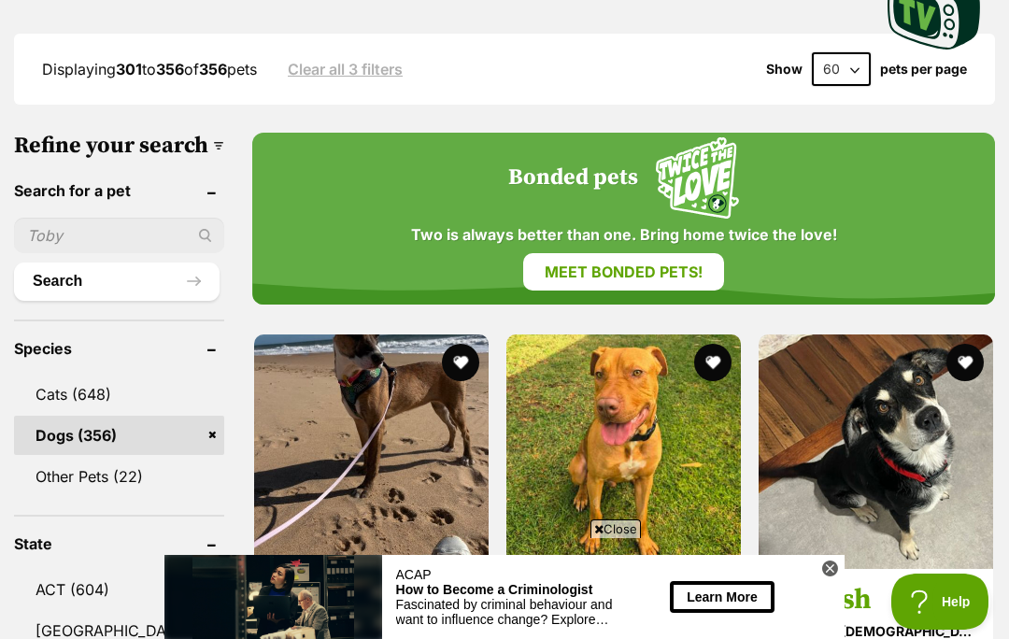
click at [621, 538] on span "Close" at bounding box center [615, 528] width 50 height 19
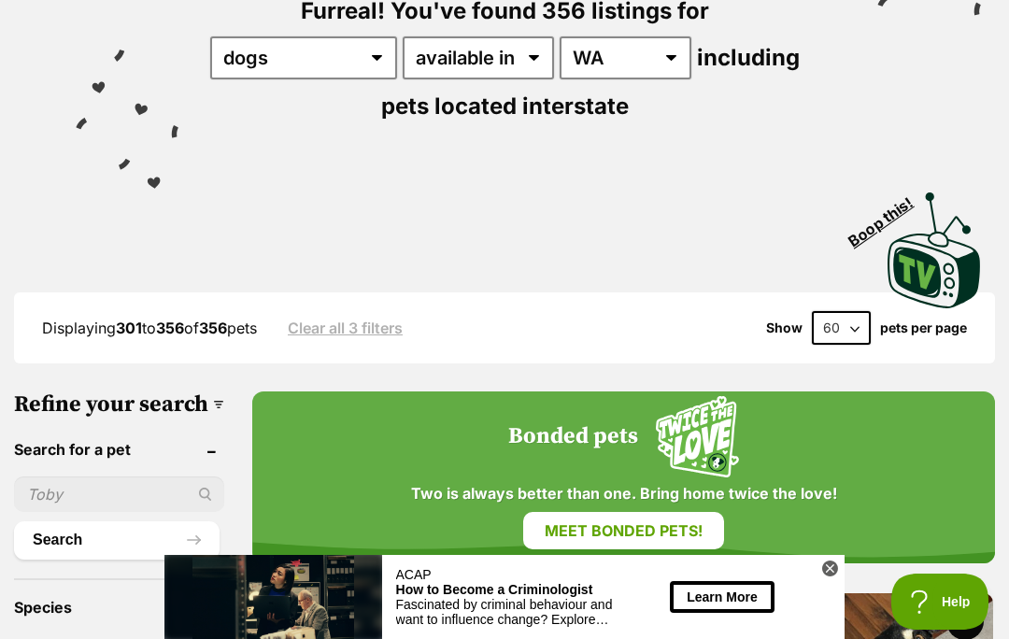
scroll to position [0, 0]
